Goal: Information Seeking & Learning: Find specific fact

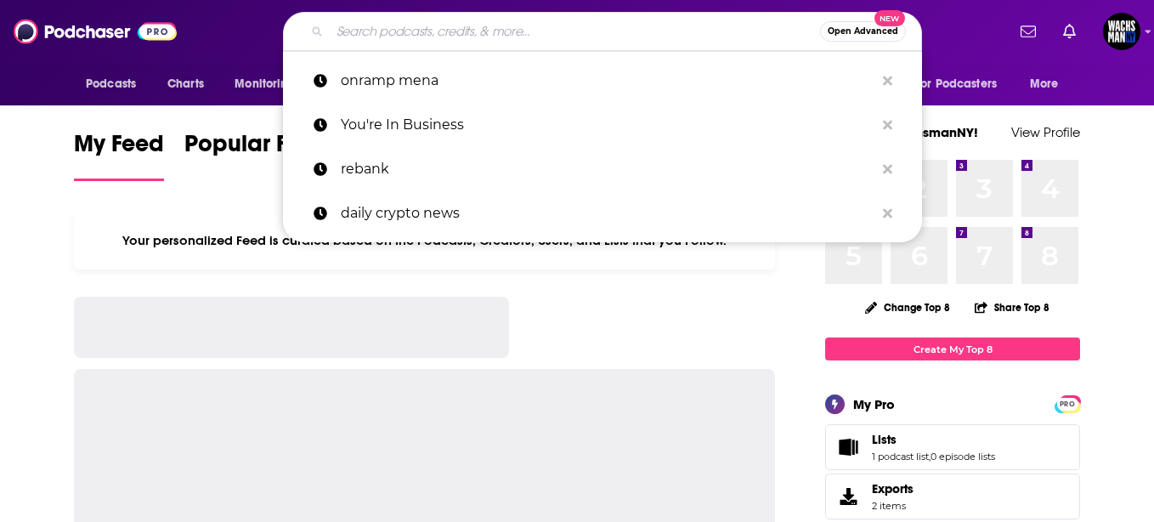
click at [407, 29] on input "Search podcasts, credits, & more..." at bounding box center [575, 31] width 490 height 27
paste input "On The Chain - Blockchain and Cryptocurrency News + Opinion"
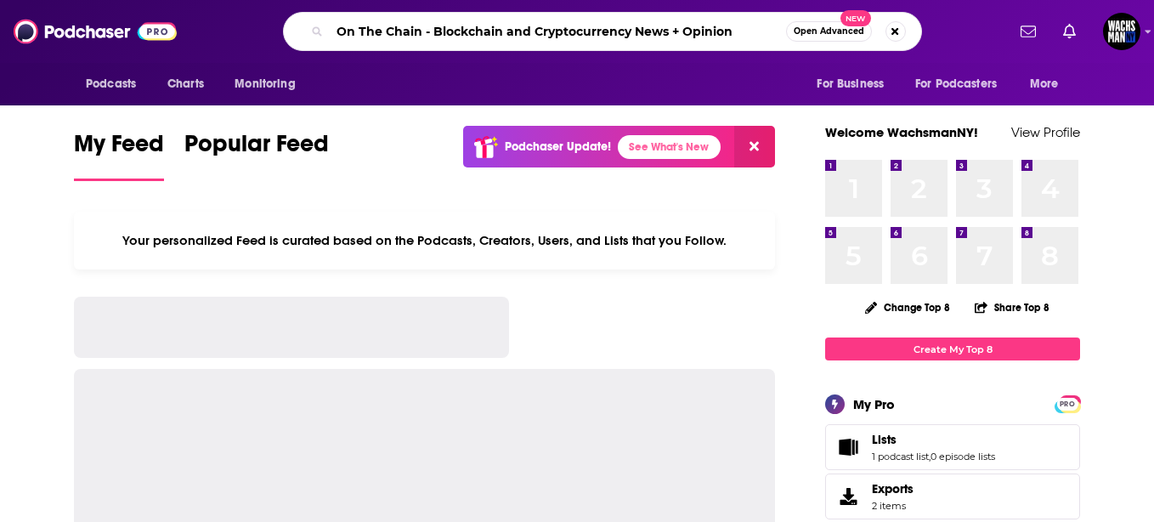
type input "On The Chain - Blockchain and Cryptocurrency News + Opinion"
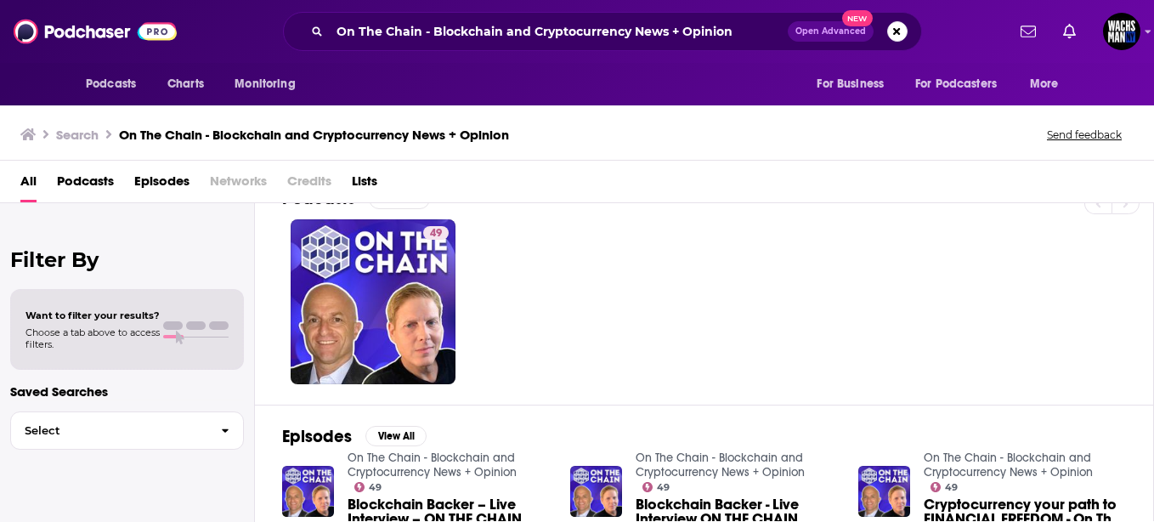
scroll to position [37, 0]
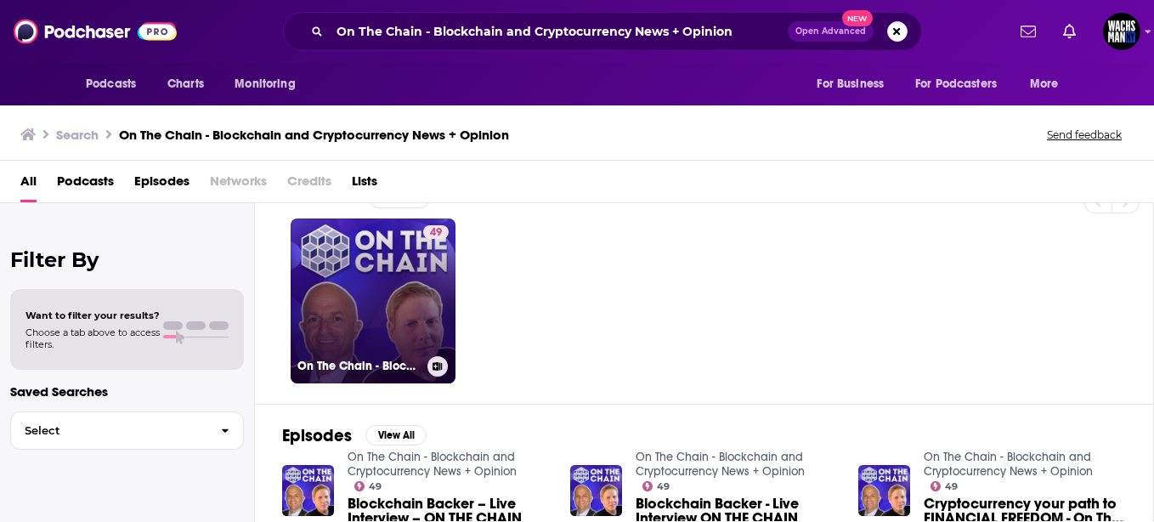
click at [412, 311] on link "49 On The Chain - Blockchain and Cryptocurrency News + Opinion" at bounding box center [373, 300] width 165 height 165
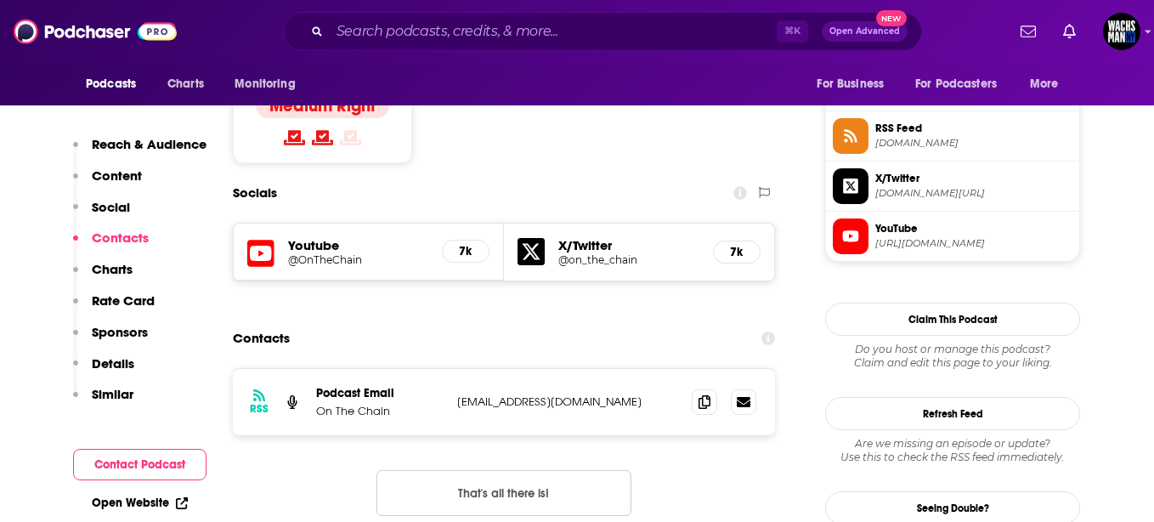
scroll to position [1418, 0]
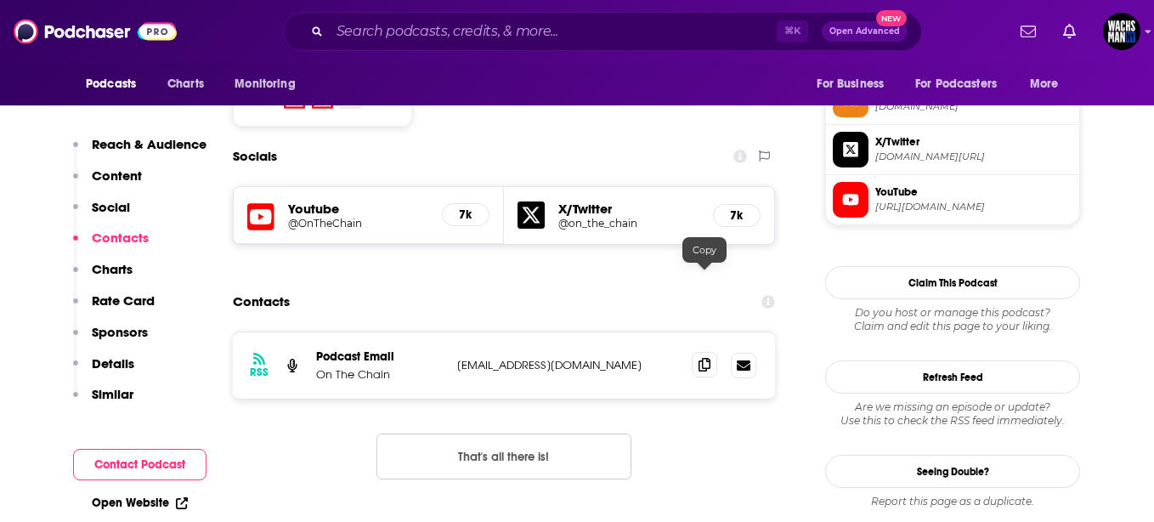
click at [704, 358] on icon at bounding box center [704, 365] width 12 height 14
click at [698, 352] on span at bounding box center [704, 364] width 25 height 25
click at [702, 358] on icon at bounding box center [704, 365] width 12 height 14
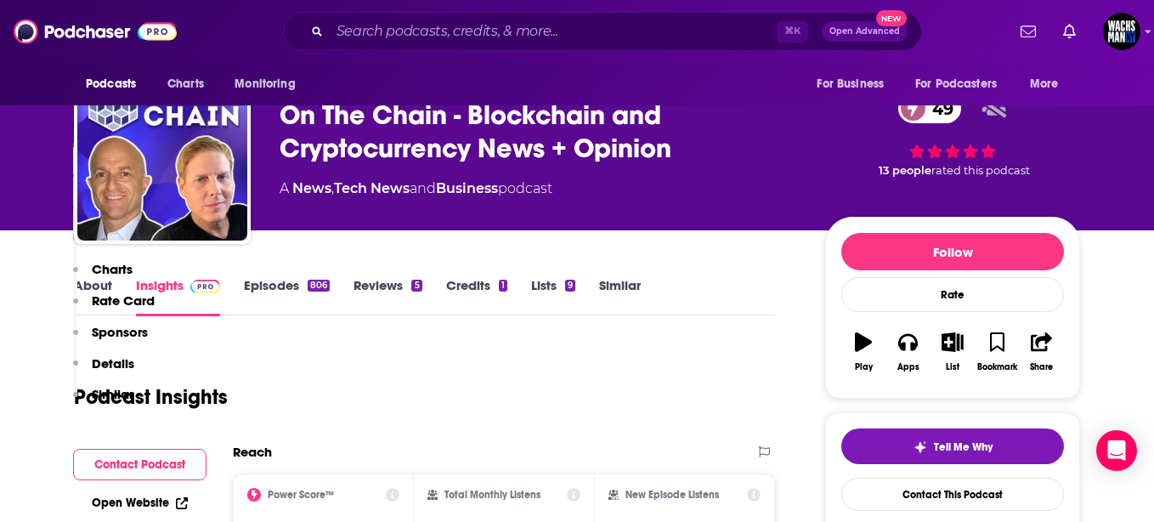
scroll to position [0, 0]
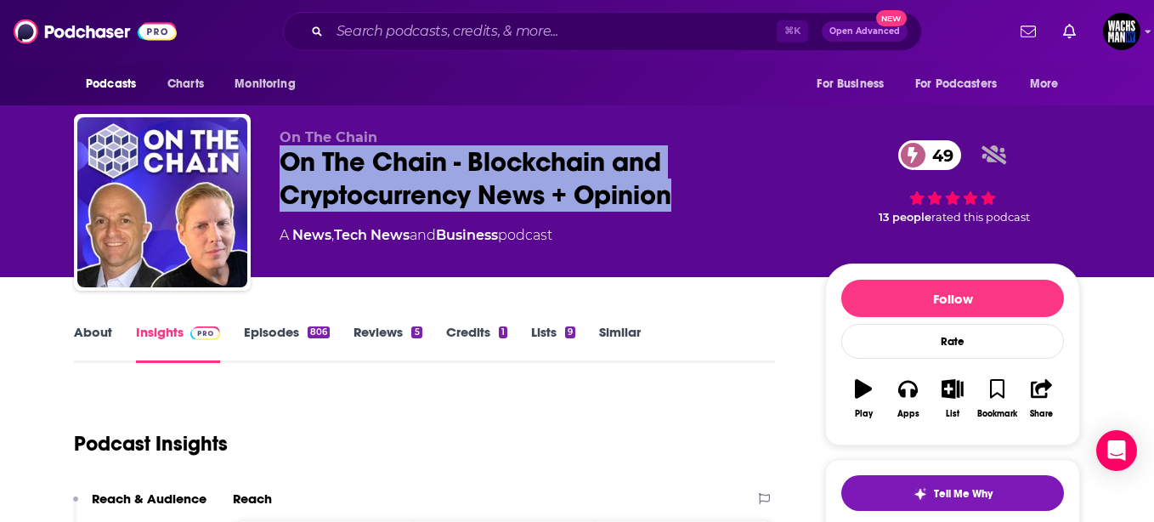
drag, startPoint x: 278, startPoint y: 158, endPoint x: 694, endPoint y: 198, distance: 418.2
click at [694, 198] on div "On The Chain On The Chain - Blockchain and Cryptocurrency News + Opinion 49 A N…" at bounding box center [577, 206] width 1006 height 184
copy h2 "On The Chain - Blockchain and Cryptocurrency News + Opinion"
